Goal: Find specific page/section: Find specific page/section

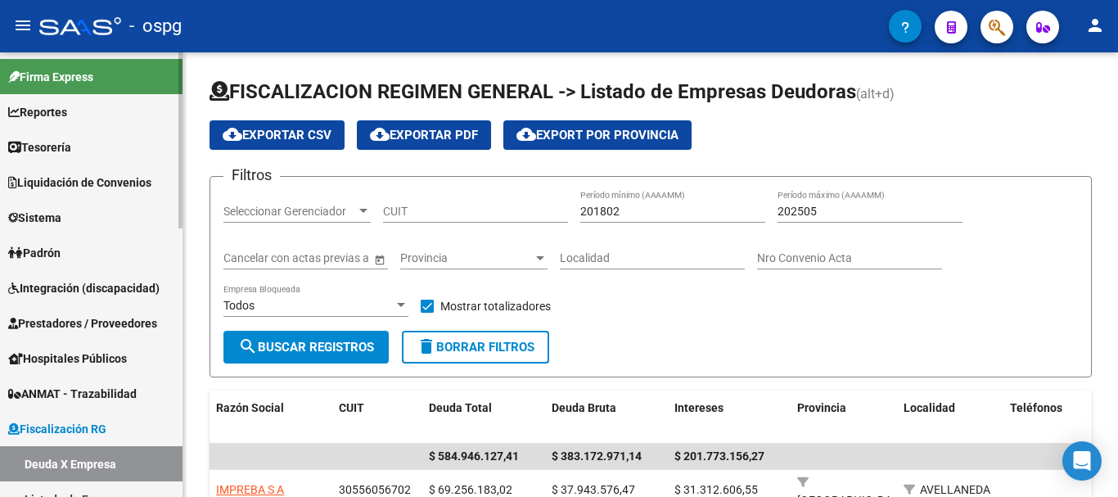
scroll to position [40, 0]
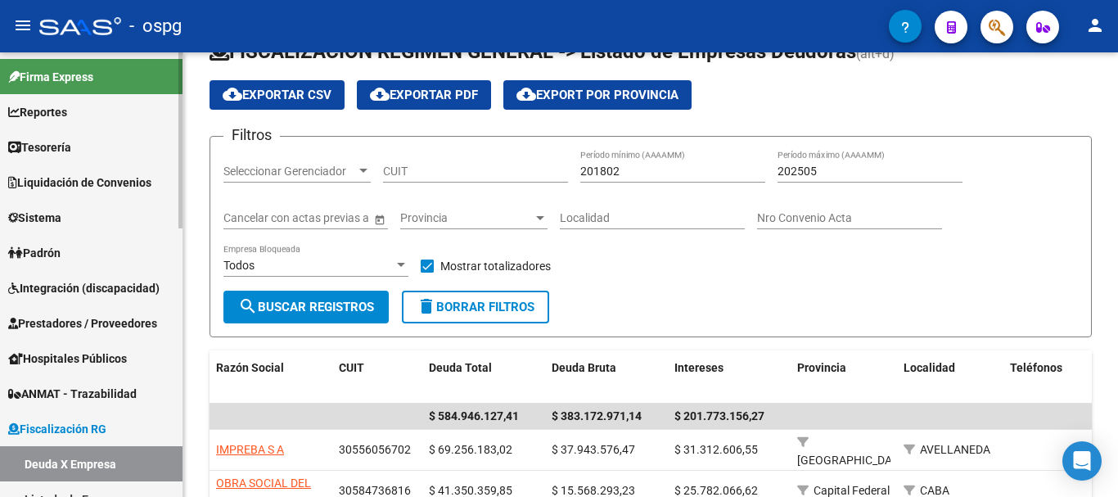
click at [50, 109] on span "Reportes" at bounding box center [37, 112] width 59 height 18
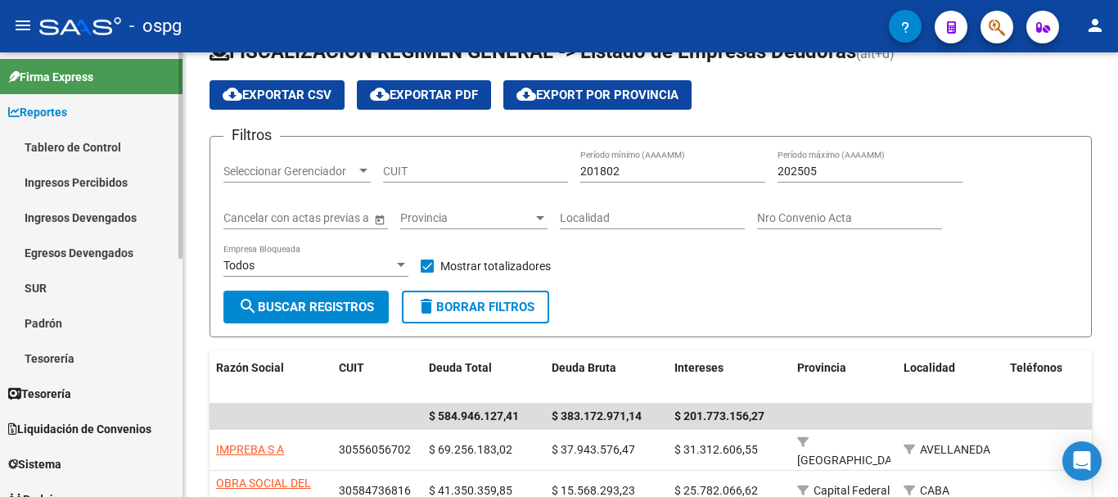
click at [102, 143] on link "Tablero de Control" at bounding box center [91, 146] width 182 height 35
click at [97, 182] on link "Ingresos Percibidos" at bounding box center [91, 181] width 182 height 35
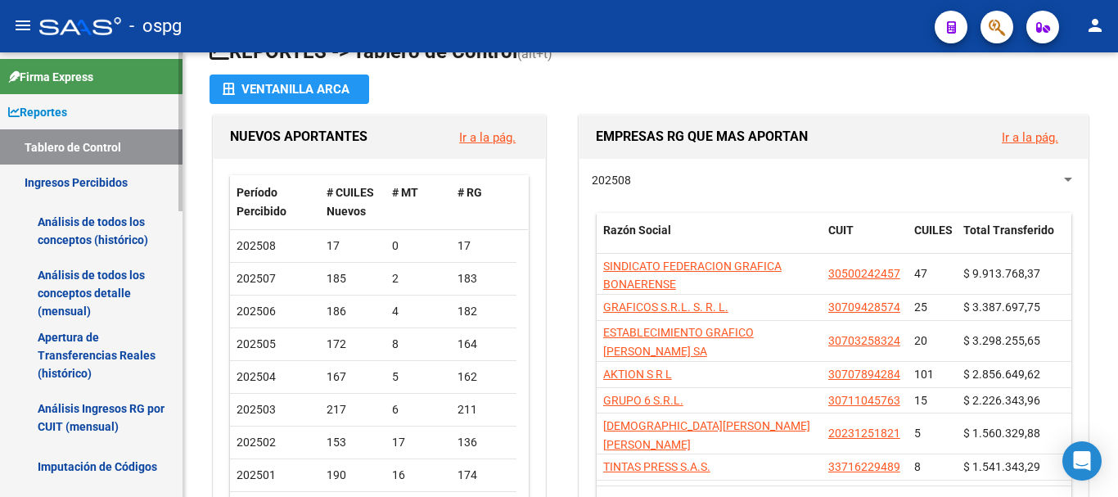
click at [97, 232] on link "Análisis de todos los conceptos (histórico)" at bounding box center [91, 231] width 182 height 62
